Goal: Information Seeking & Learning: Find specific page/section

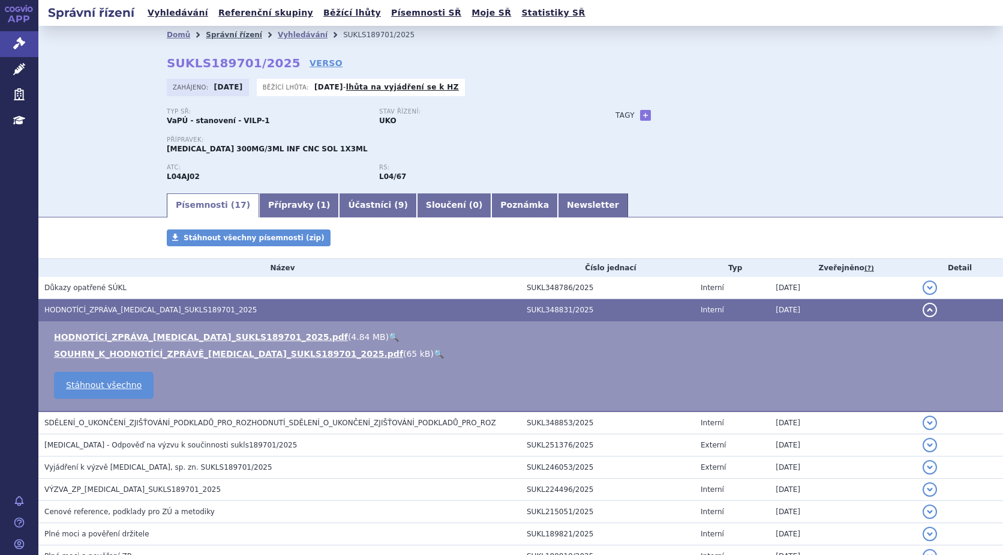
click at [231, 37] on link "Správní řízení" at bounding box center [234, 35] width 56 height 8
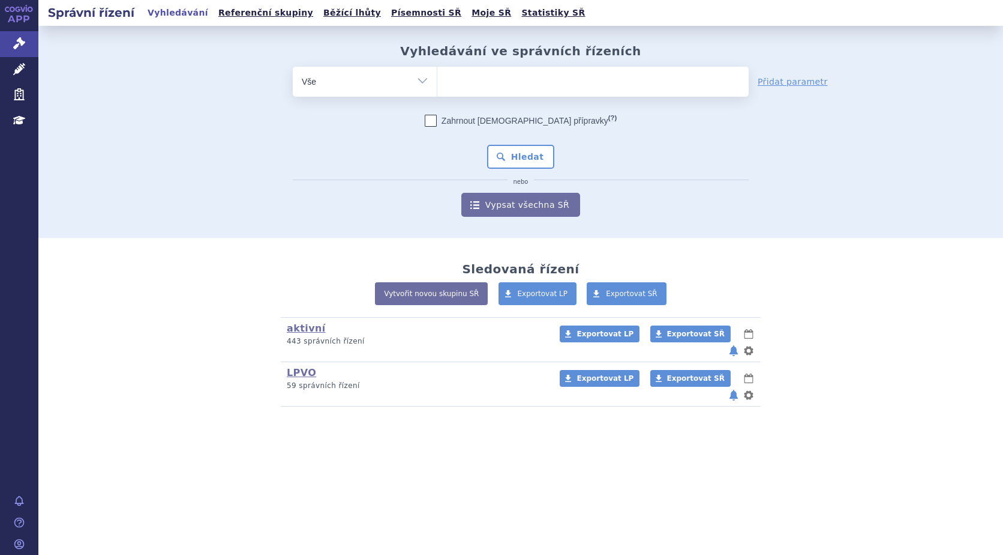
click at [481, 76] on ul at bounding box center [592, 79] width 311 height 25
click at [437, 76] on select at bounding box center [437, 81] width 1 height 30
type input "ul"
type input "ulto"
type input "ultom"
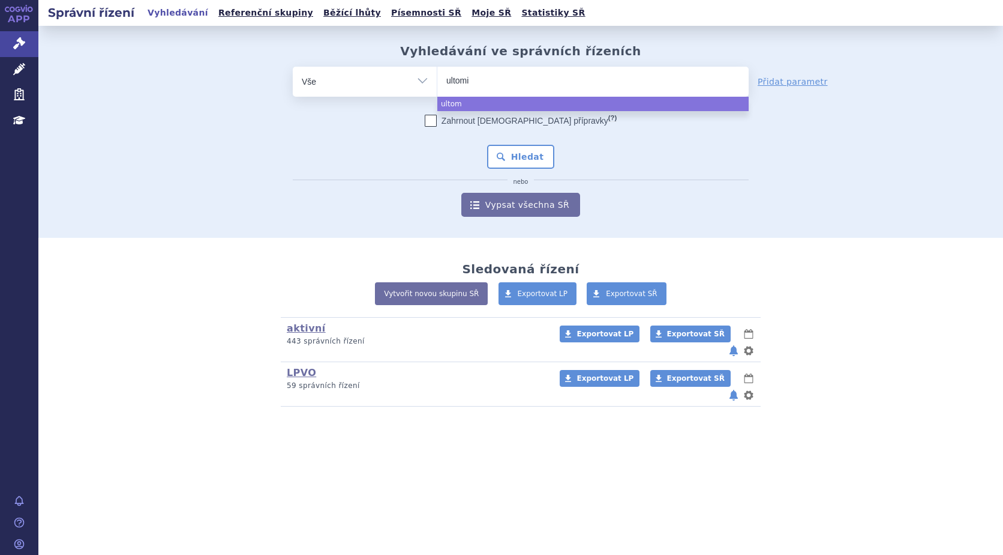
type input "ultomir"
type input "ultomiri"
type input "[MEDICAL_DATA]"
select select "[MEDICAL_DATA]"
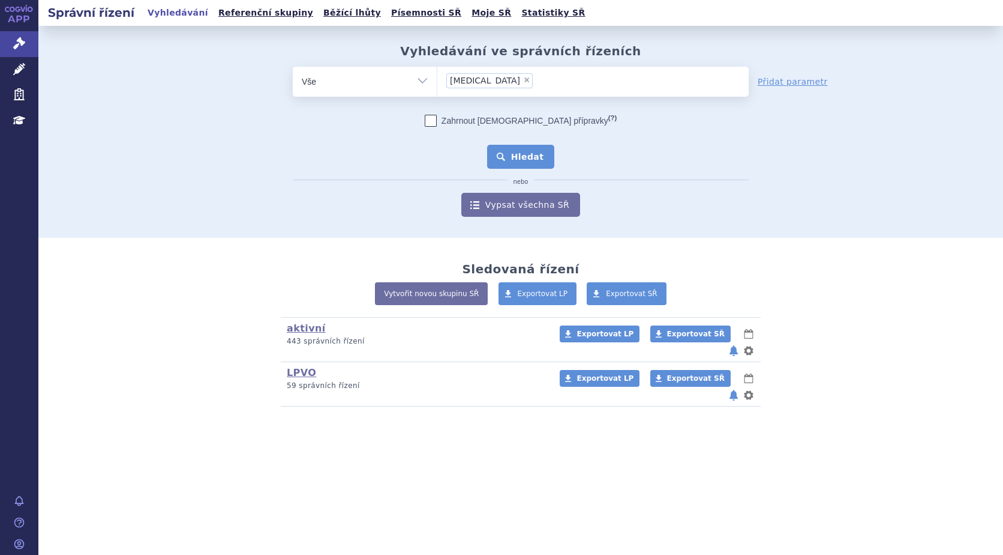
click at [525, 157] on button "Hledat" at bounding box center [521, 157] width 68 height 24
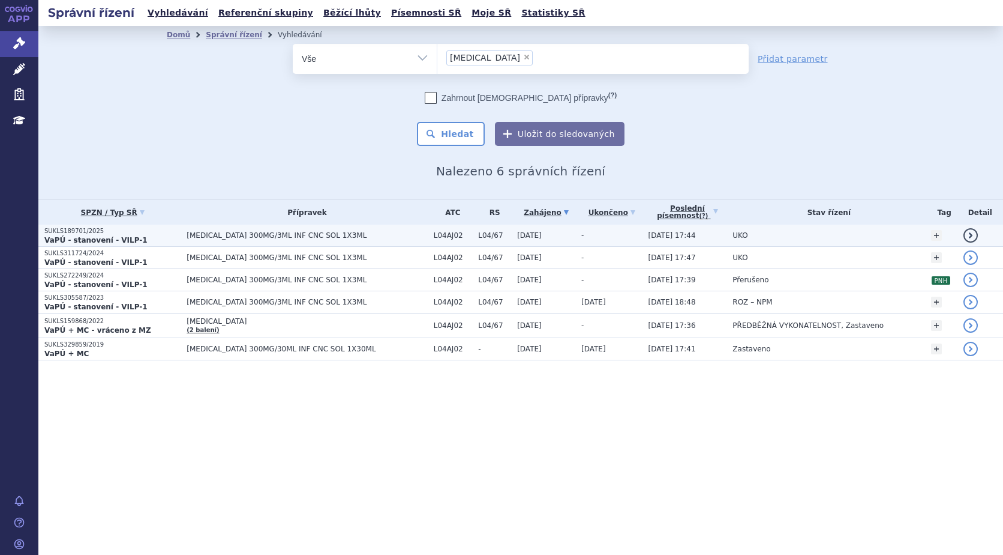
click at [104, 233] on p "SUKLS189701/2025" at bounding box center [112, 231] width 136 height 8
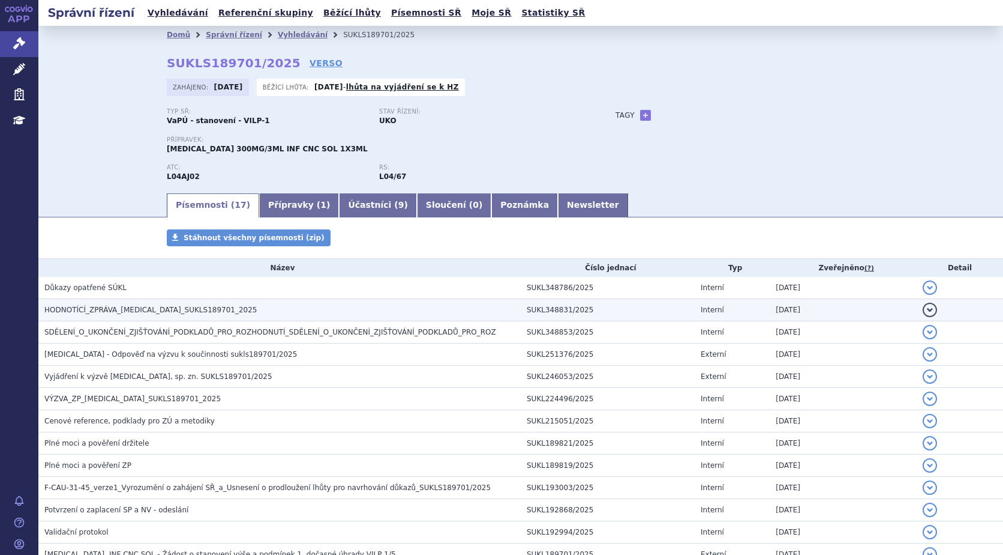
click at [80, 304] on h3 "HODNOTÍCÍ_ZPRÁVA_[MEDICAL_DATA]_SUKLS189701_2025" at bounding box center [282, 310] width 476 height 12
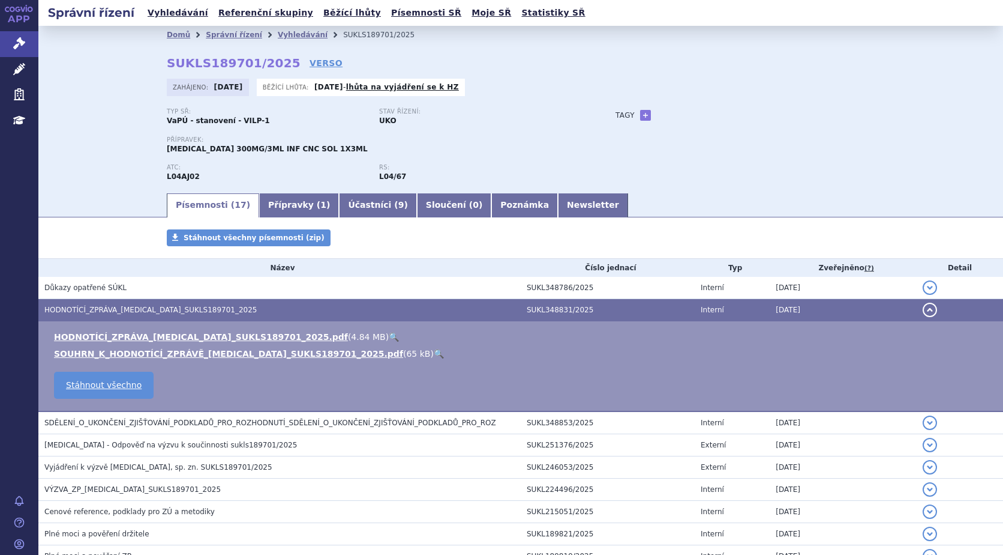
click at [389, 335] on link "🔍" at bounding box center [394, 337] width 10 height 10
click at [642, 115] on link "+" at bounding box center [645, 115] width 11 height 11
click at [669, 115] on span at bounding box center [700, 115] width 86 height 16
type input "gMG"
click at [760, 115] on button "Přidat" at bounding box center [761, 115] width 31 height 14
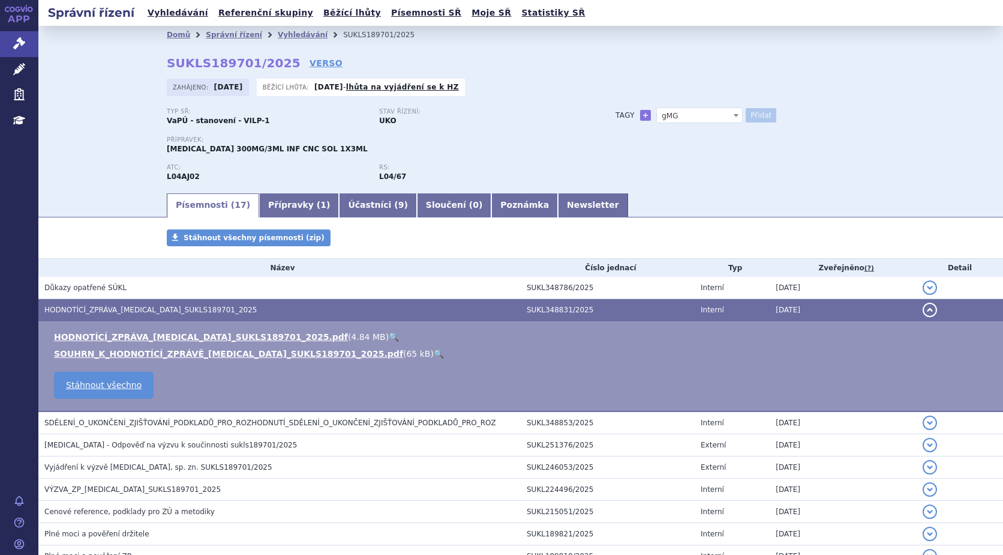
select select
click at [280, 34] on link "Vyhledávání" at bounding box center [303, 35] width 50 height 8
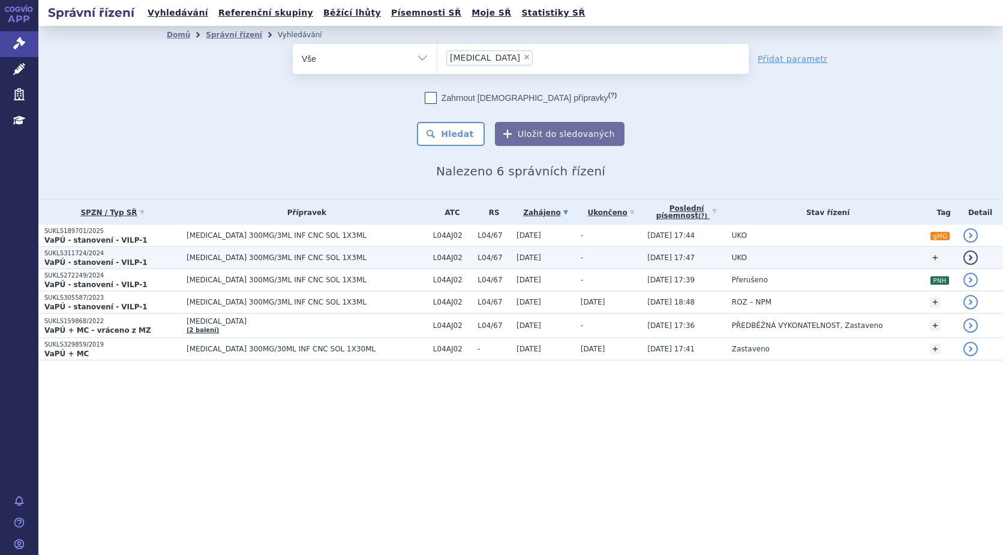
click at [105, 258] on strong "VaPÚ - stanovení - VILP-1" at bounding box center [95, 262] width 103 height 8
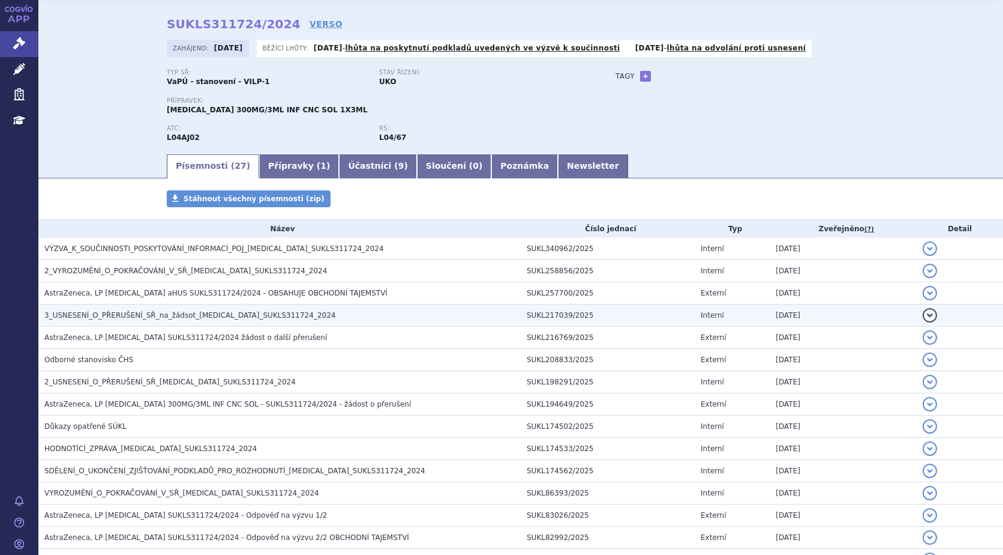
scroll to position [60, 0]
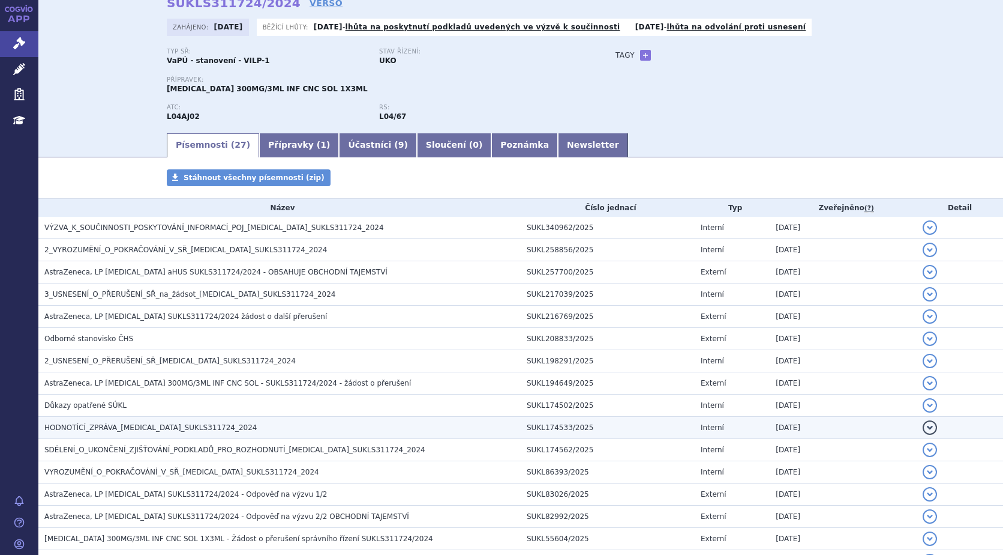
click at [193, 425] on span "HODNOTÍCÍ_ZPRÁVA_[MEDICAL_DATA]_SUKLS311724_2024" at bounding box center [150, 427] width 213 height 8
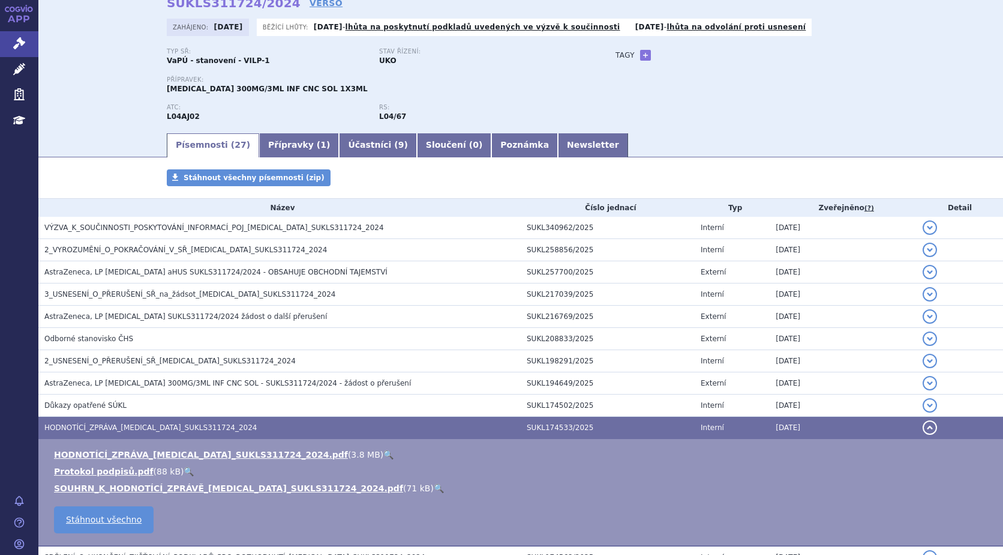
click at [383, 453] on link "🔍" at bounding box center [388, 454] width 10 height 10
click at [642, 54] on link "+" at bounding box center [645, 55] width 11 height 11
click at [660, 53] on span at bounding box center [700, 55] width 86 height 16
type input "aHUS"
click at [752, 54] on button "Přidat" at bounding box center [761, 55] width 31 height 14
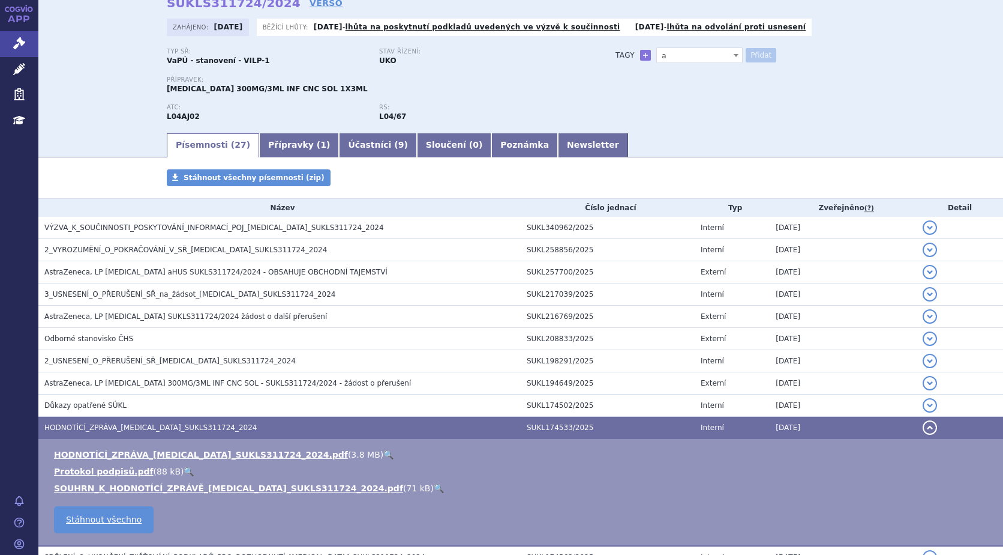
select select
click at [616, 73] on link "a" at bounding box center [621, 73] width 11 height 14
click at [616, 76] on link "a" at bounding box center [621, 73] width 11 height 14
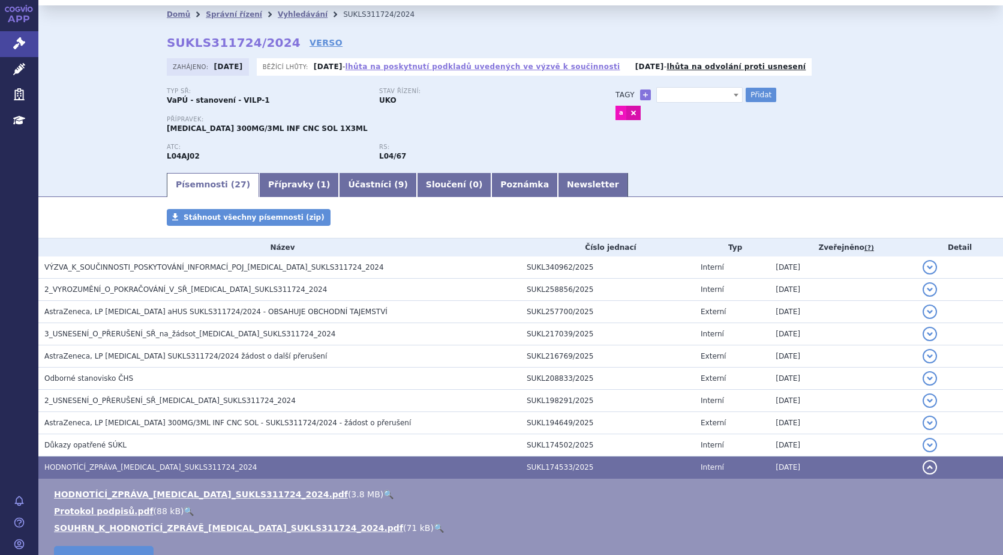
scroll to position [0, 0]
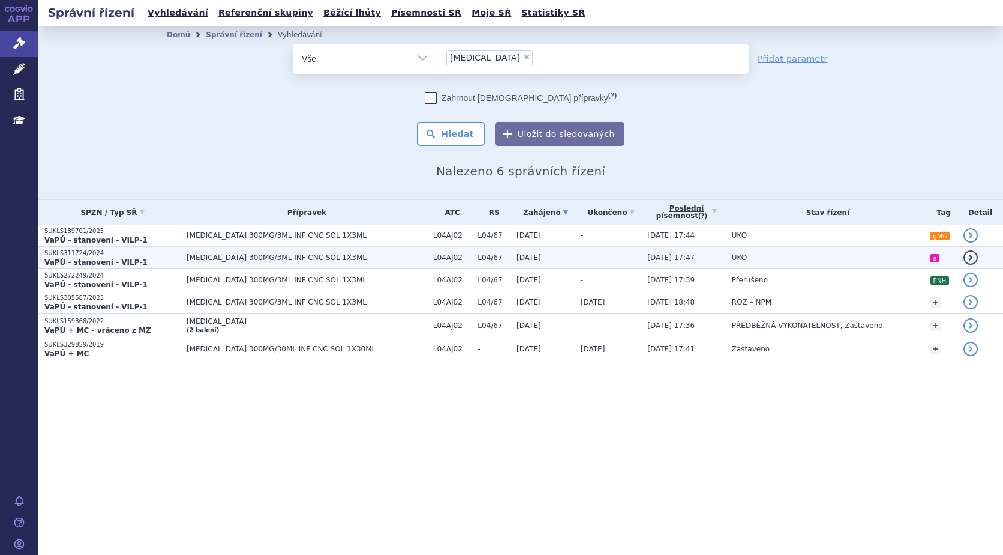
click at [472, 257] on td "L04/67" at bounding box center [491, 258] width 39 height 22
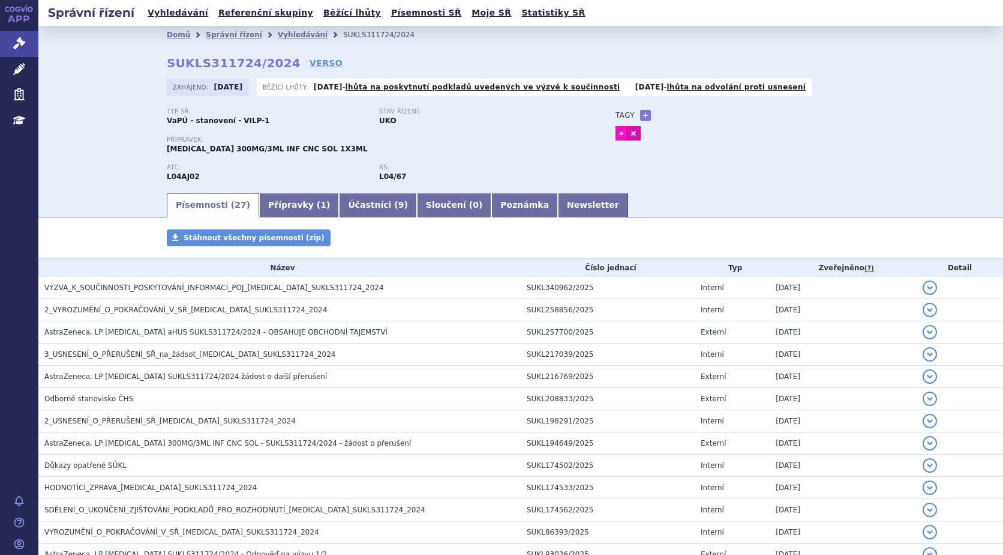
click at [619, 113] on h3 "Tagy" at bounding box center [625, 115] width 19 height 14
click at [640, 115] on link "+" at bounding box center [645, 115] width 11 height 11
click at [629, 133] on link at bounding box center [634, 133] width 14 height 14
click at [666, 116] on span at bounding box center [700, 115] width 86 height 16
type input "aHUS"
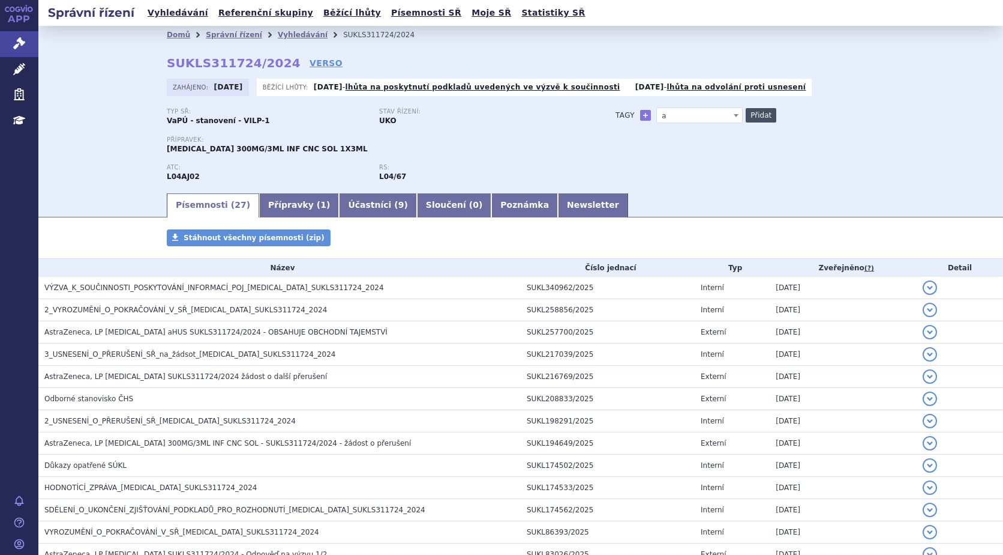
click at [757, 111] on button "Přidat" at bounding box center [761, 115] width 31 height 14
select select
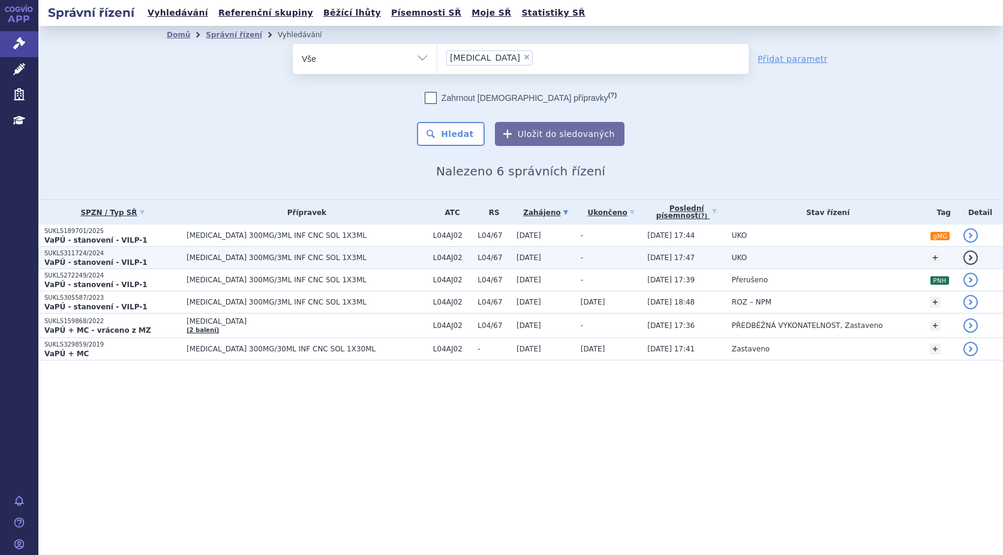
click at [98, 258] on strong "VaPÚ - stanovení - VILP-1" at bounding box center [95, 262] width 103 height 8
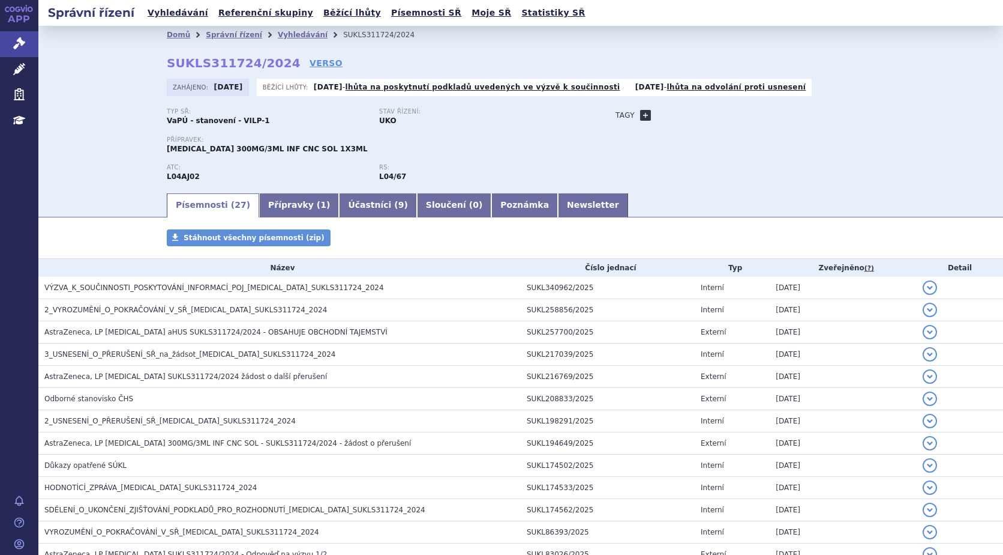
click at [641, 114] on link "+" at bounding box center [645, 115] width 11 height 11
click at [674, 115] on span at bounding box center [700, 115] width 86 height 16
type input "aHUS"
click at [760, 115] on button "Přidat" at bounding box center [761, 115] width 31 height 14
select select
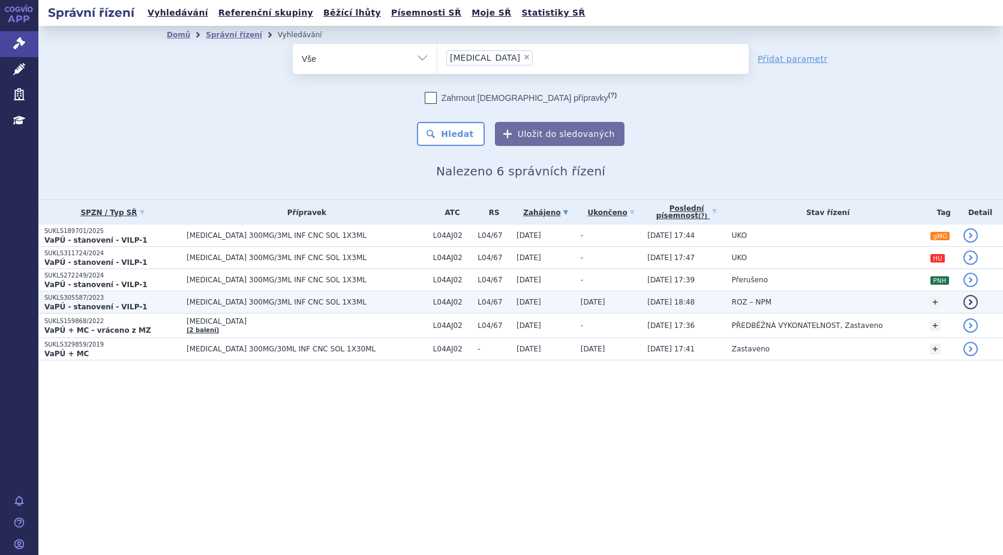
click at [125, 299] on p "SUKLS305587/2023" at bounding box center [112, 297] width 136 height 8
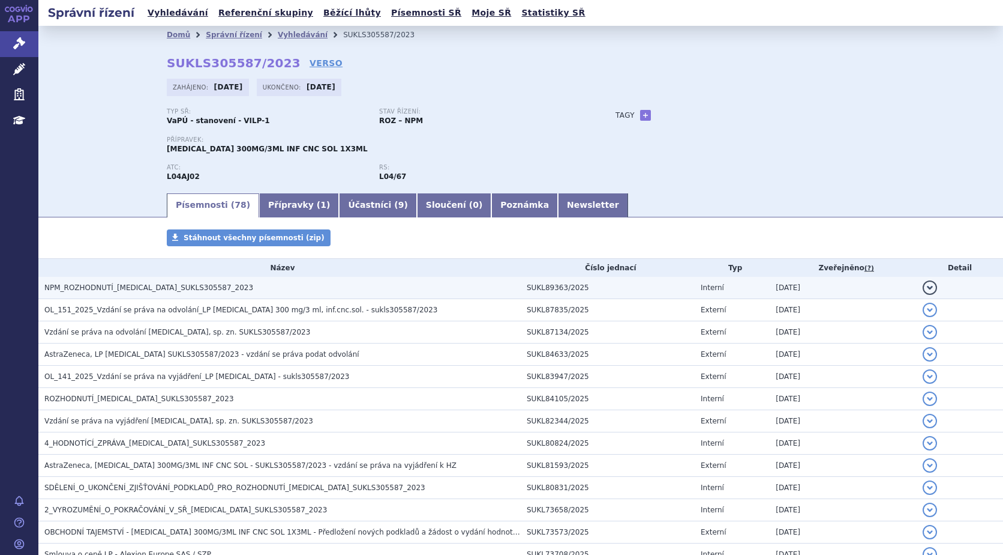
click at [139, 289] on span "NPM_ROZHODNUTÍ_ULTOMIRIS_SUKLS305587_2023" at bounding box center [148, 287] width 209 height 8
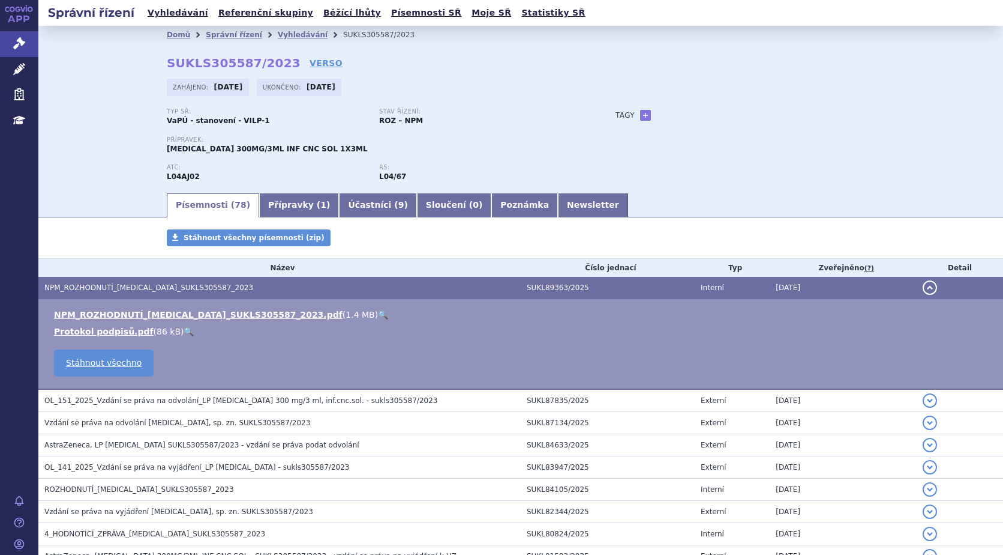
click at [378, 310] on link "🔍" at bounding box center [383, 315] width 10 height 10
click at [640, 112] on link "+" at bounding box center [645, 115] width 11 height 11
click at [672, 112] on span at bounding box center [700, 115] width 86 height 16
type input "NMOSD"
click at [719, 152] on ul "NMOSD" at bounding box center [693, 150] width 86 height 14
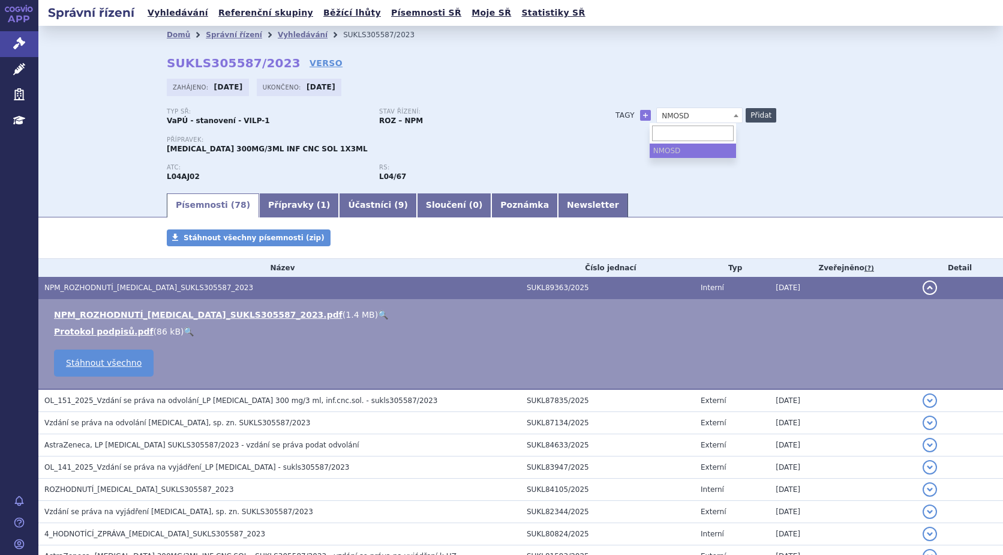
click at [753, 115] on button "Přidat" at bounding box center [761, 115] width 31 height 14
select select
click at [278, 34] on link "Vyhledávání" at bounding box center [303, 35] width 50 height 8
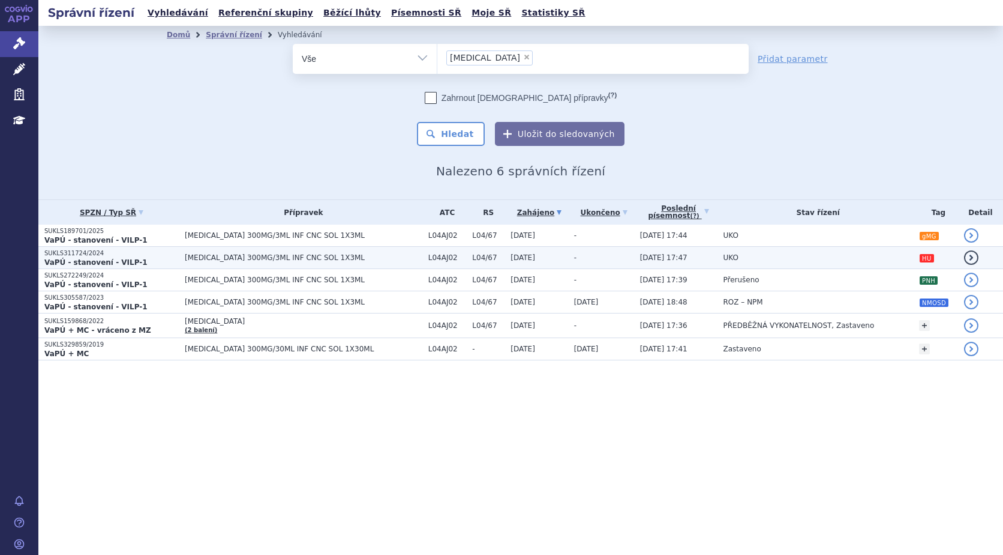
click at [688, 260] on td "[DATE] 17:47" at bounding box center [675, 258] width 83 height 22
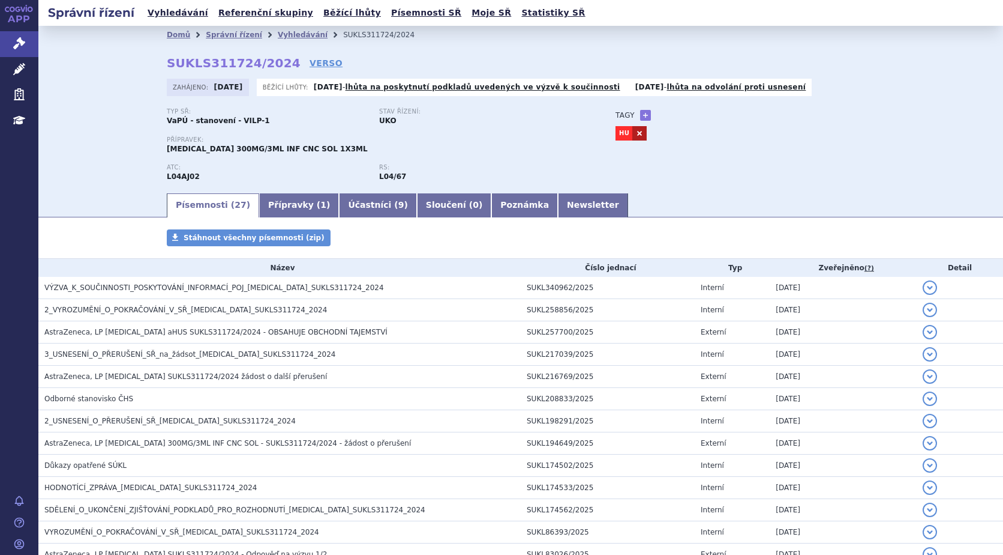
click at [633, 131] on link at bounding box center [640, 133] width 14 height 14
click at [640, 115] on link "+" at bounding box center [645, 115] width 11 height 11
click at [684, 114] on span at bounding box center [700, 115] width 86 height 16
type input "aHUS"
select select "aHUS"
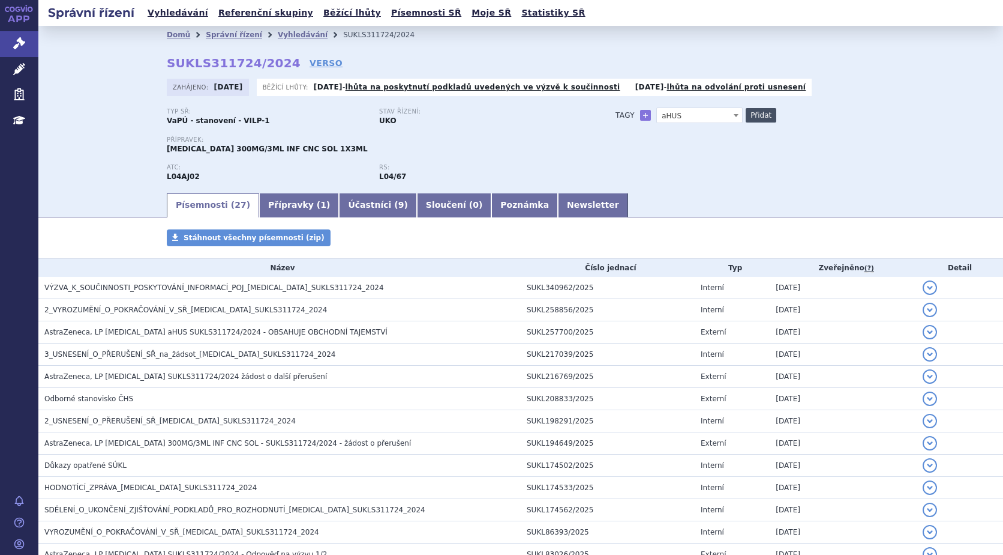
click at [759, 112] on button "Přidat" at bounding box center [761, 115] width 31 height 14
select select
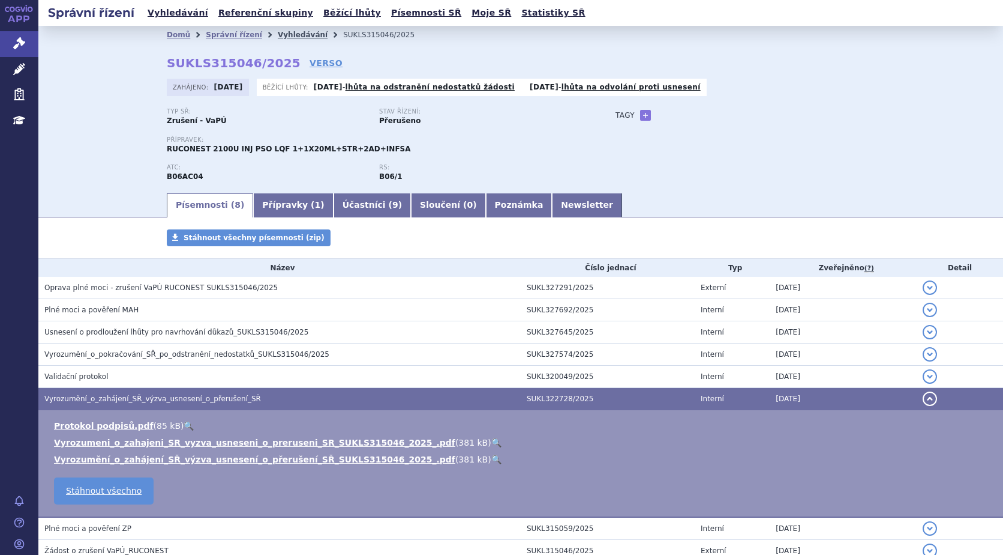
click at [278, 31] on link "Vyhledávání" at bounding box center [303, 35] width 50 height 8
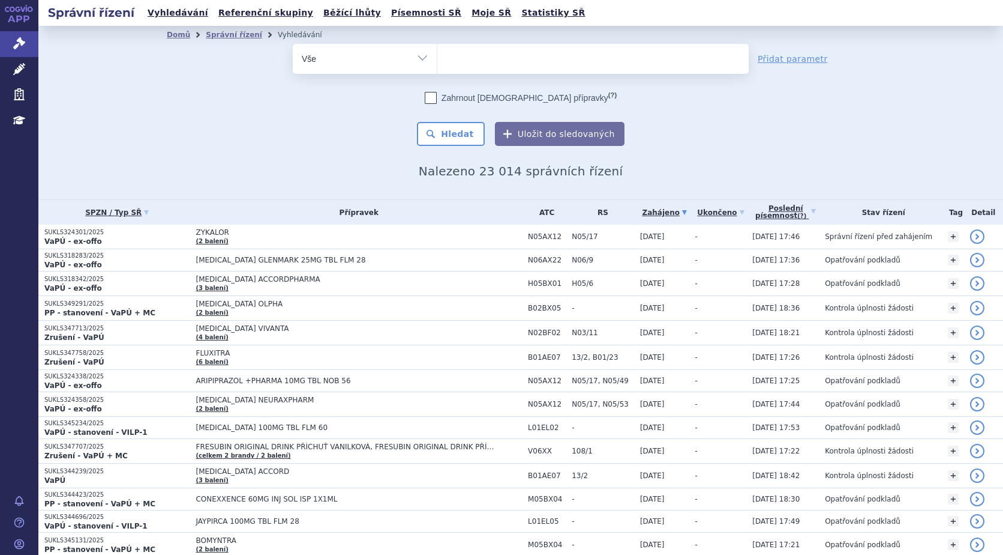
click at [509, 55] on ul at bounding box center [592, 56] width 311 height 25
click at [437, 55] on select at bounding box center [437, 58] width 1 height 30
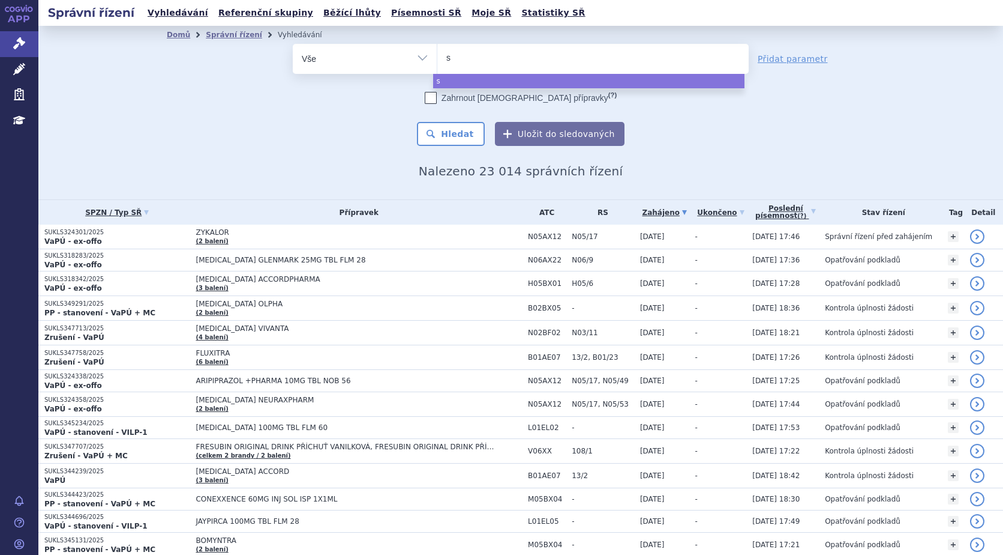
type input "sk"
type input "sky"
type input "skyc"
type input "skycla"
type input "skyclar"
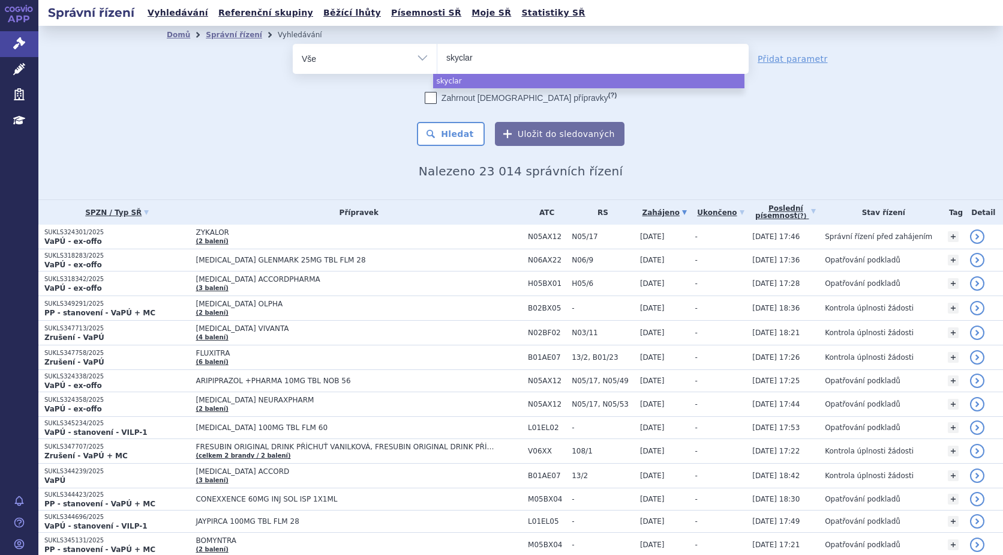
type input "skyclary"
type input "skyclarys"
select select "skyclarys"
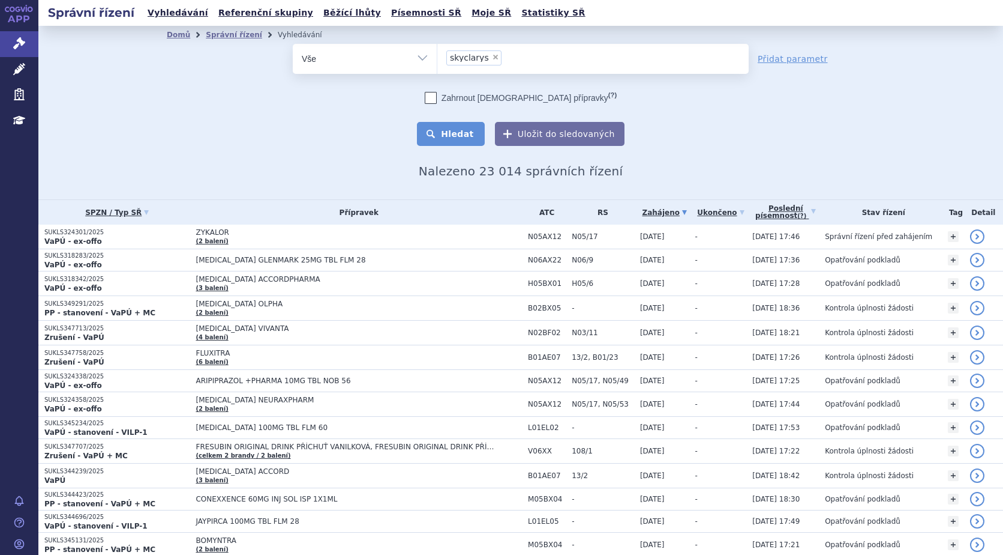
click at [473, 131] on button "Hledat" at bounding box center [451, 134] width 68 height 24
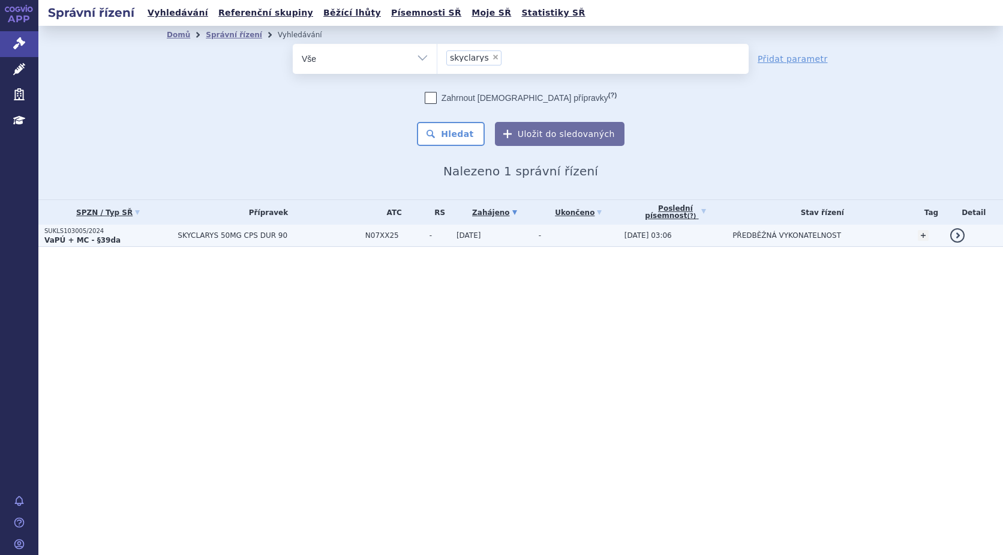
click at [71, 238] on strong "VaPÚ + MC - §39da" at bounding box center [82, 240] width 76 height 8
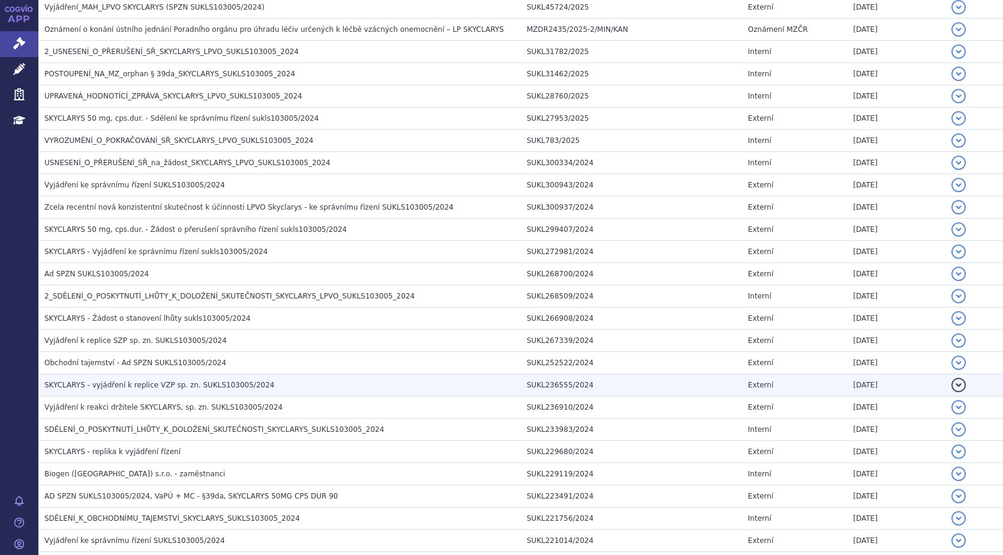
scroll to position [600, 0]
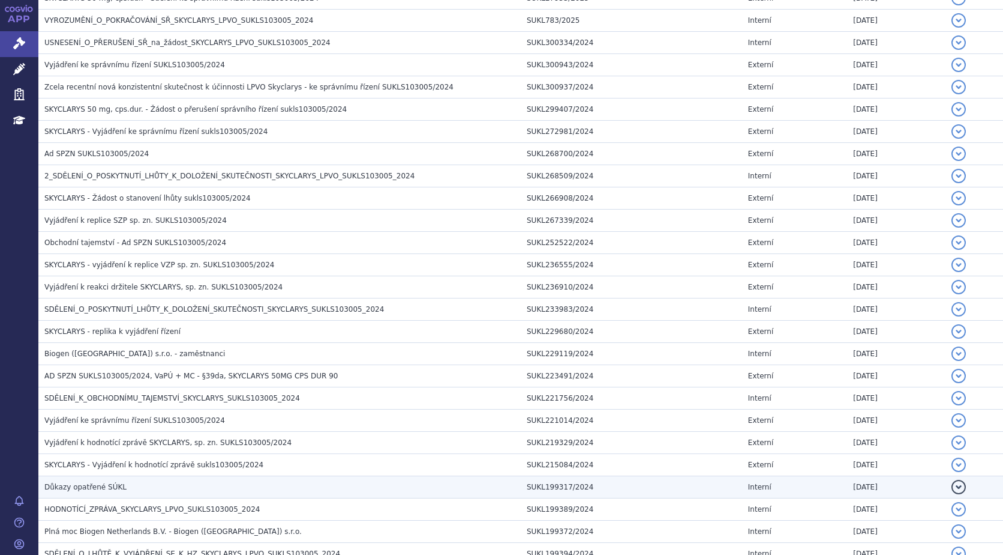
click at [89, 480] on td "Důkazy opatřené SÚKL" at bounding box center [279, 487] width 482 height 22
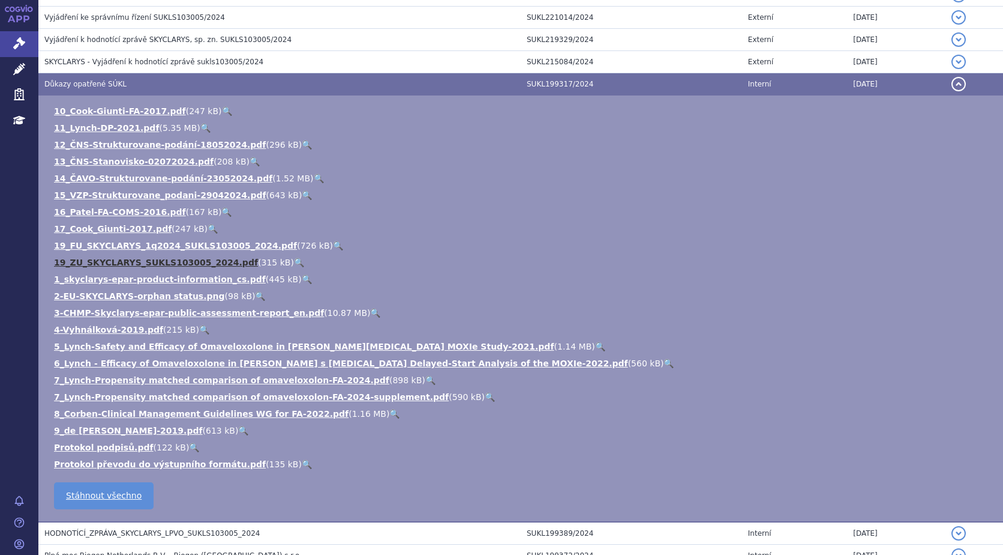
scroll to position [1020, 0]
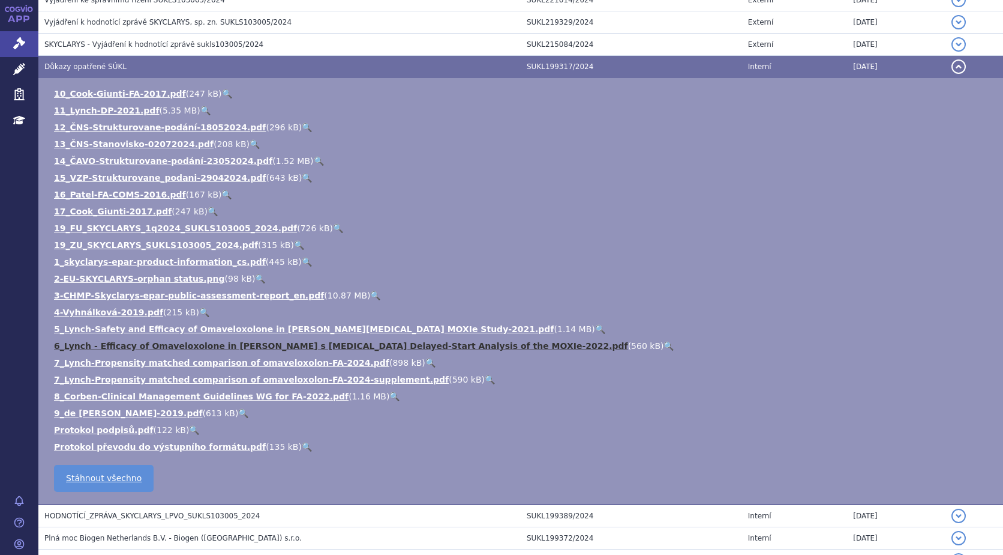
click at [85, 342] on link "6_Lynch - Efficacy of Omaveloxolone in [PERSON_NAME] s [MEDICAL_DATA] Delayed-S…" at bounding box center [341, 346] width 574 height 10
